Goal: Task Accomplishment & Management: Use online tool/utility

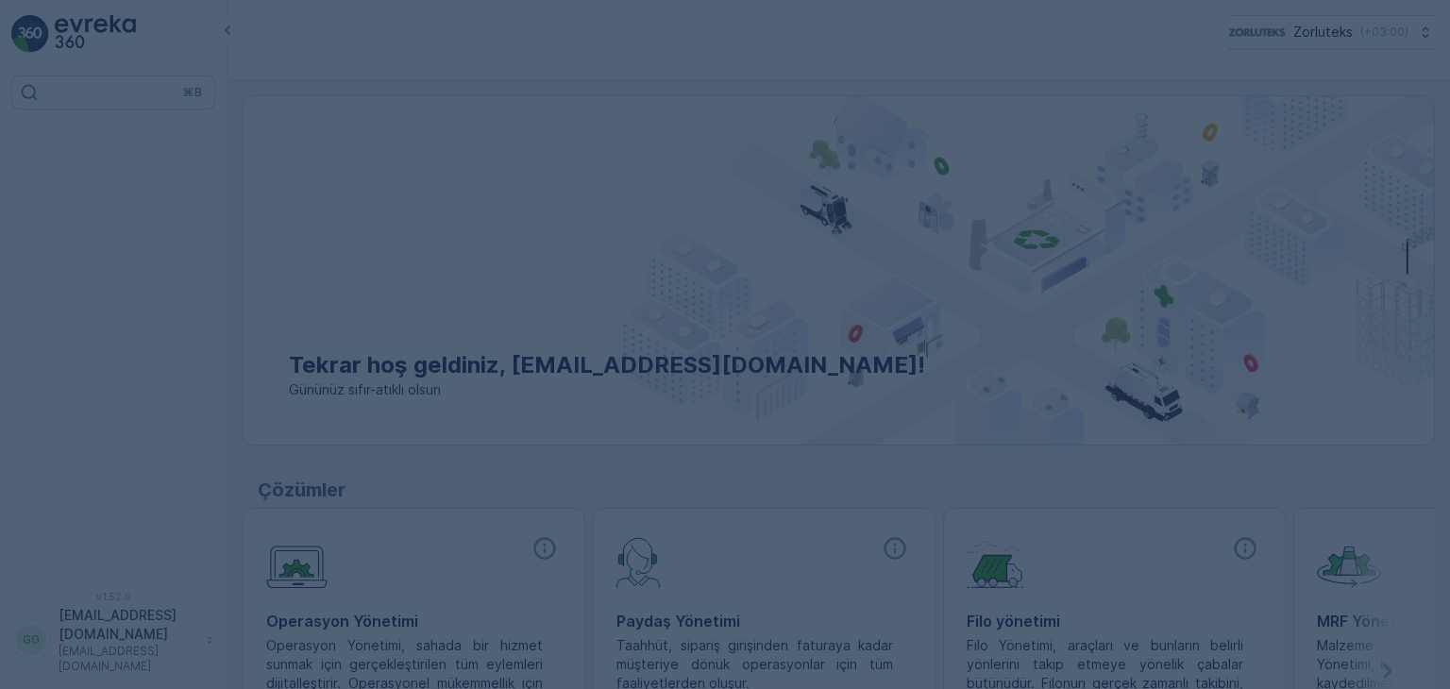
drag, startPoint x: 0, startPoint y: 0, endPoint x: 355, endPoint y: 255, distance: 436.9
click at [355, 255] on div at bounding box center [725, 344] width 1450 height 689
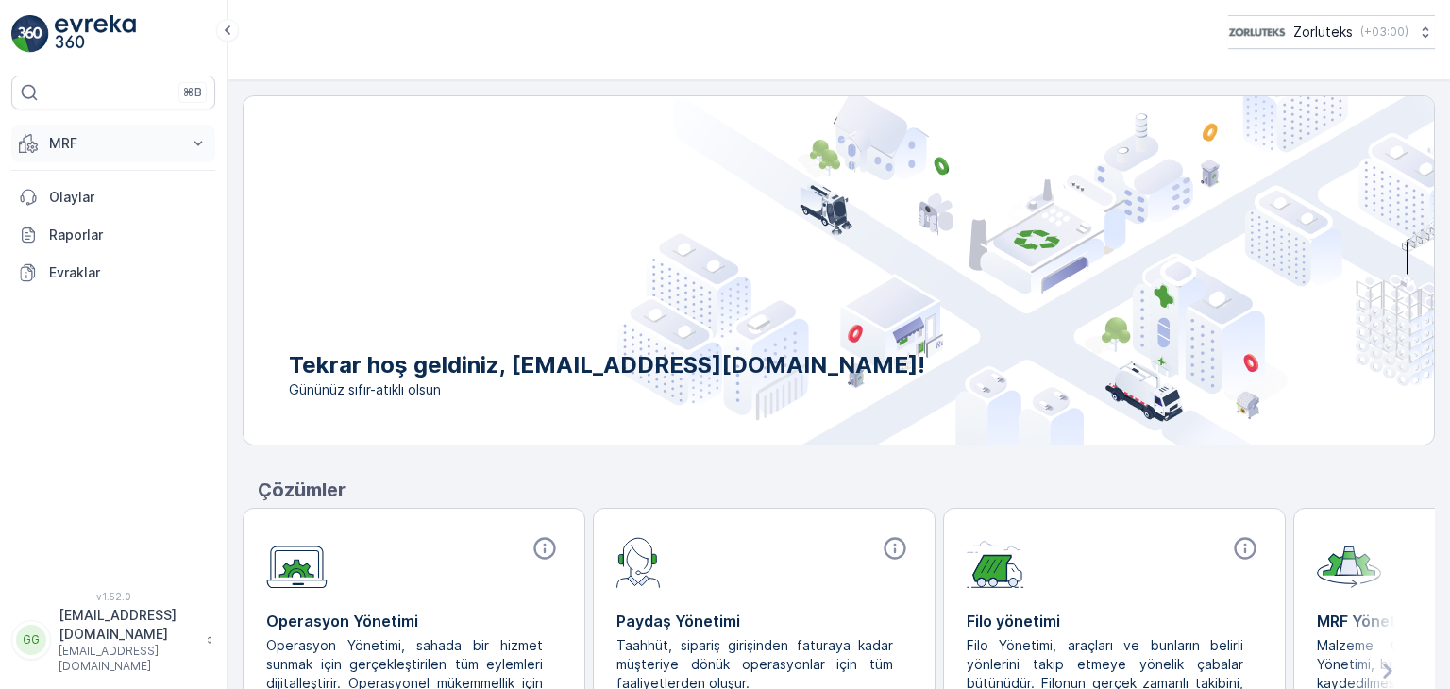
click at [94, 144] on p "MRF" at bounding box center [113, 143] width 128 height 19
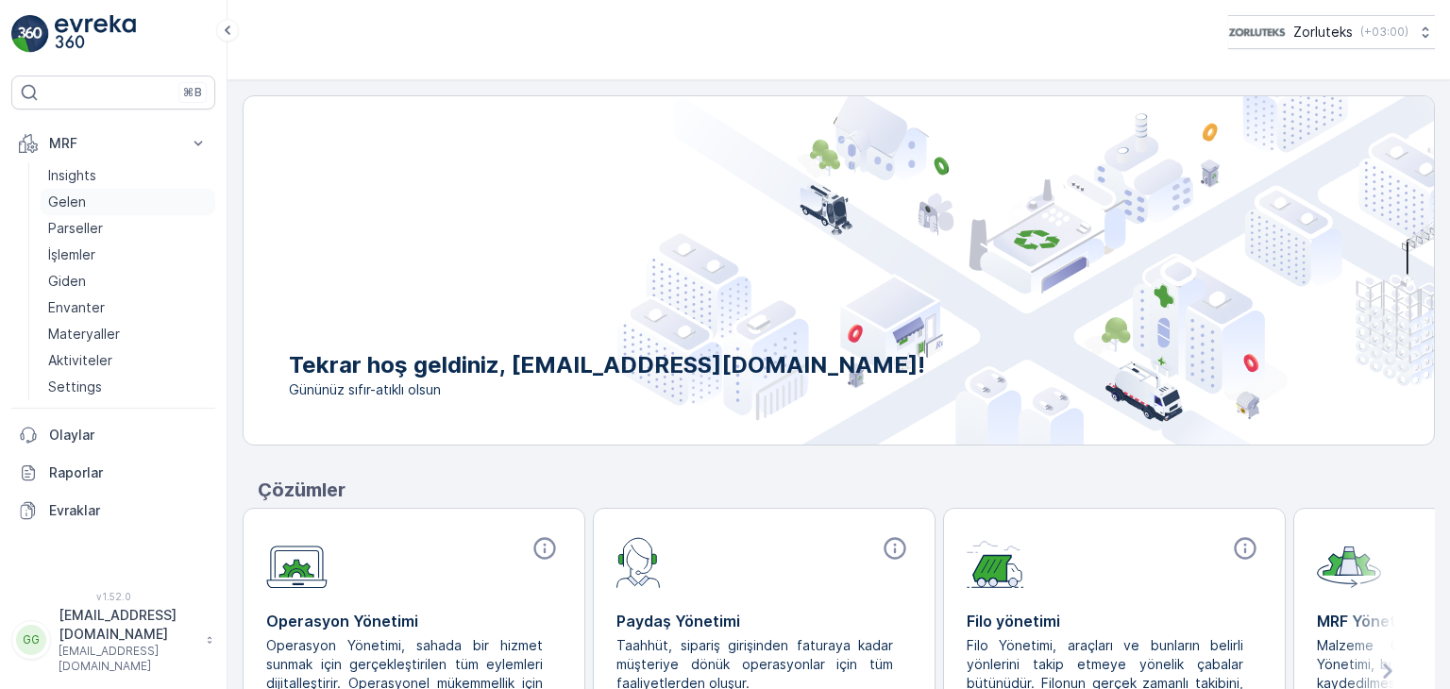
click at [83, 201] on p "Gelen" at bounding box center [67, 202] width 38 height 19
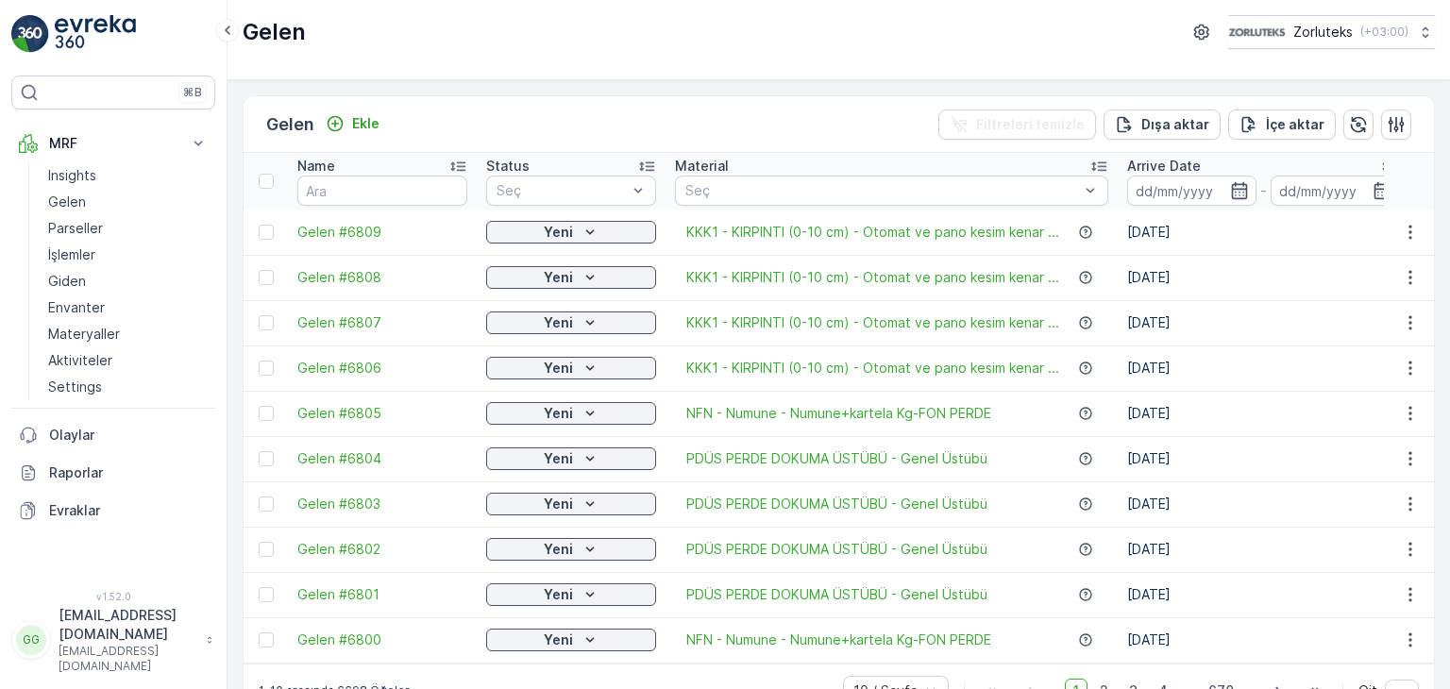
click at [254, 231] on td at bounding box center [265, 232] width 44 height 45
click at [263, 232] on div at bounding box center [266, 232] width 15 height 15
click at [259, 225] on input "checkbox" at bounding box center [259, 225] width 0 height 0
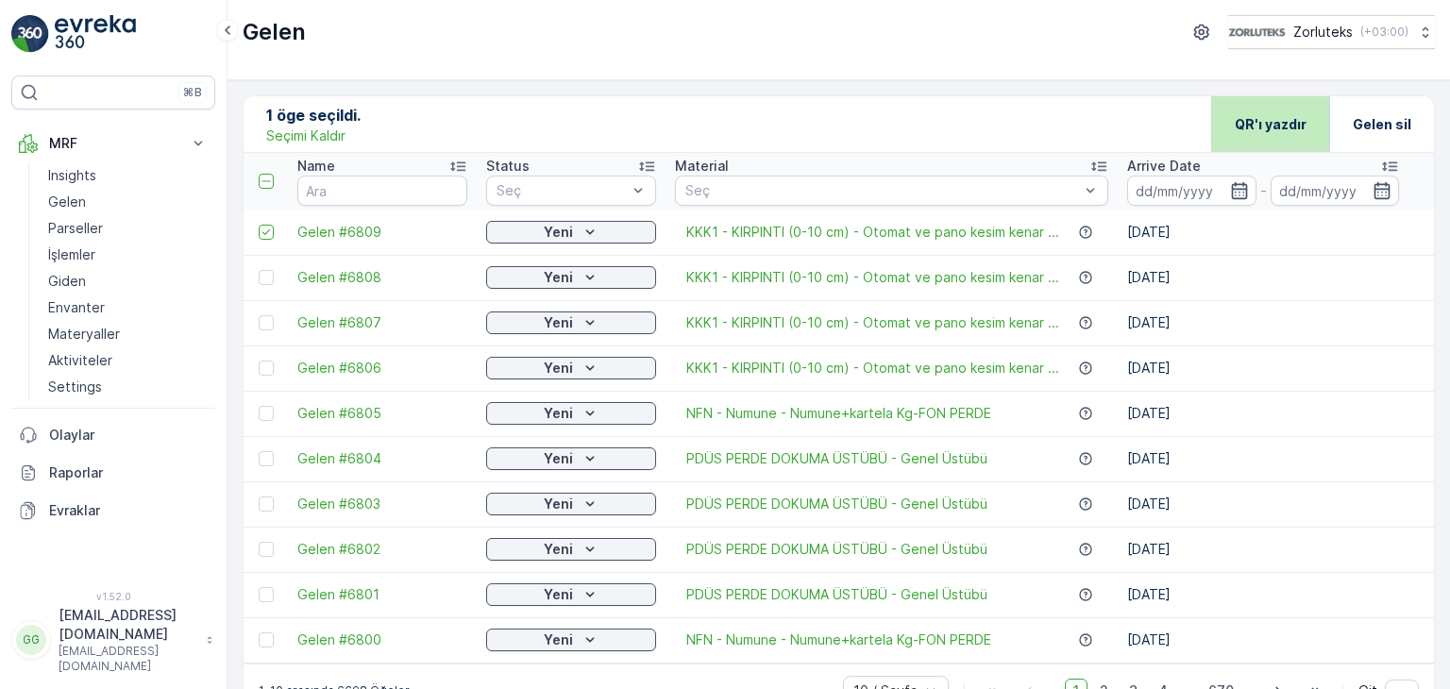
click at [1268, 115] on p "QR'ı yazdır" at bounding box center [1270, 124] width 72 height 19
